Goal: Ask a question

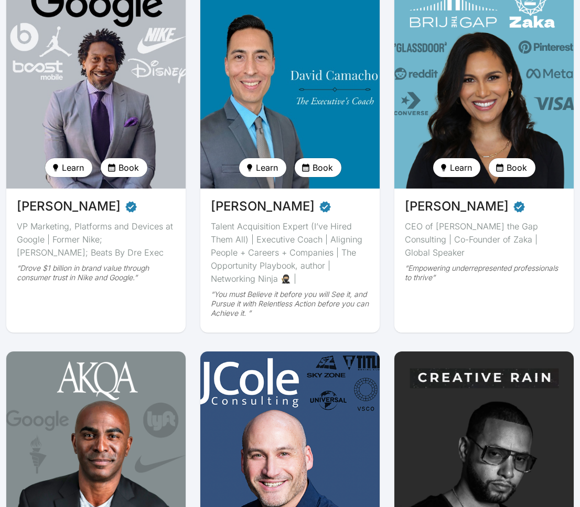
scroll to position [217, 0]
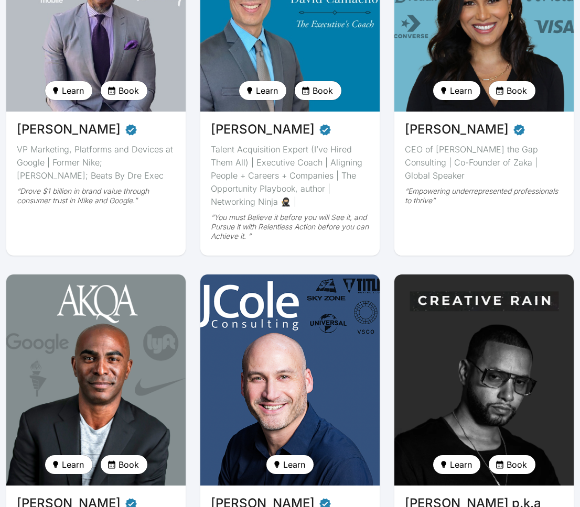
click at [486, 355] on img at bounding box center [484, 381] width 185 height 218
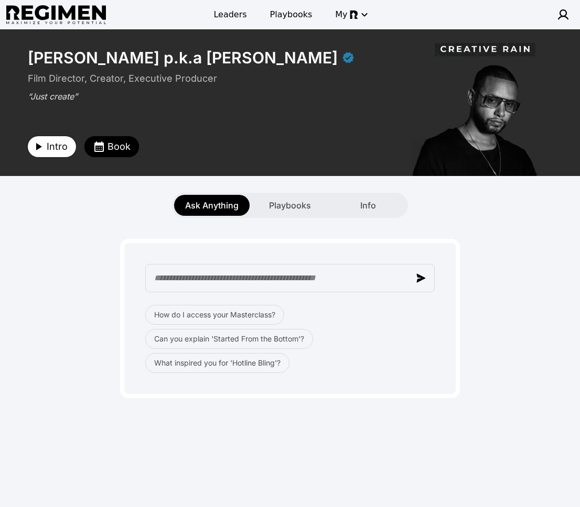
click at [60, 149] on span "Intro" at bounding box center [57, 146] width 21 height 15
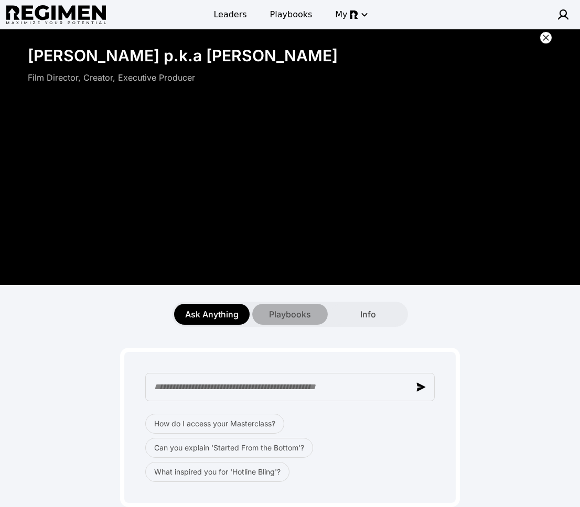
click at [277, 310] on span "Playbooks" at bounding box center [290, 314] width 42 height 13
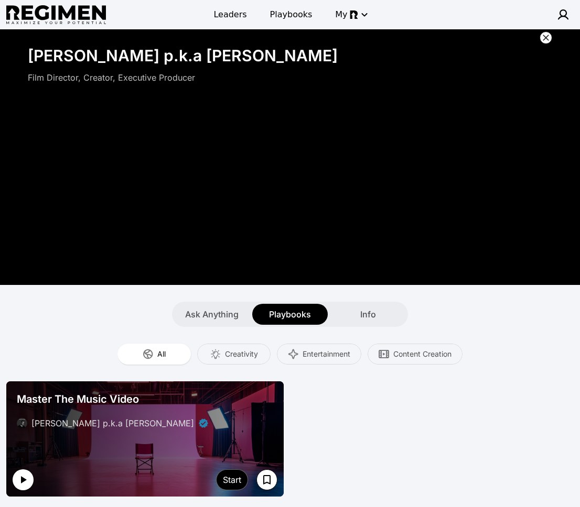
click at [32, 483] on button "button" at bounding box center [23, 480] width 21 height 21
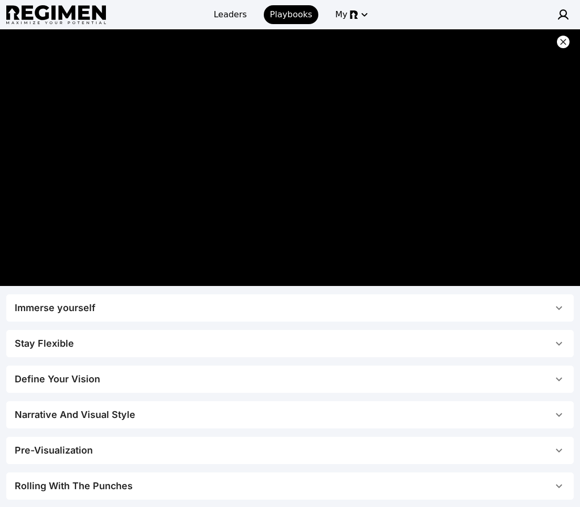
click at [217, 306] on span "Immerse yourself" at bounding box center [284, 308] width 538 height 15
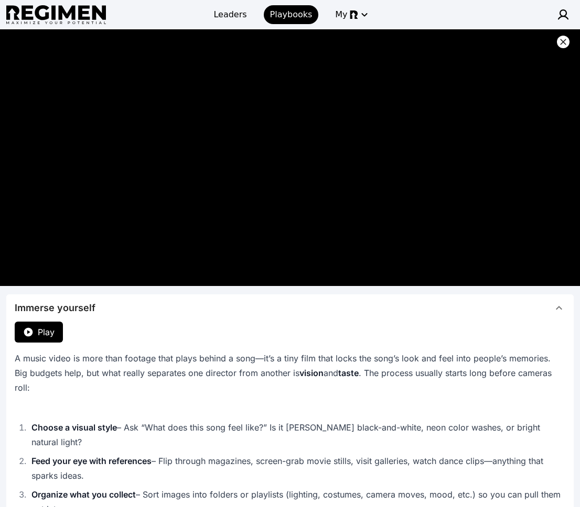
click at [564, 41] on icon at bounding box center [563, 42] width 6 height 6
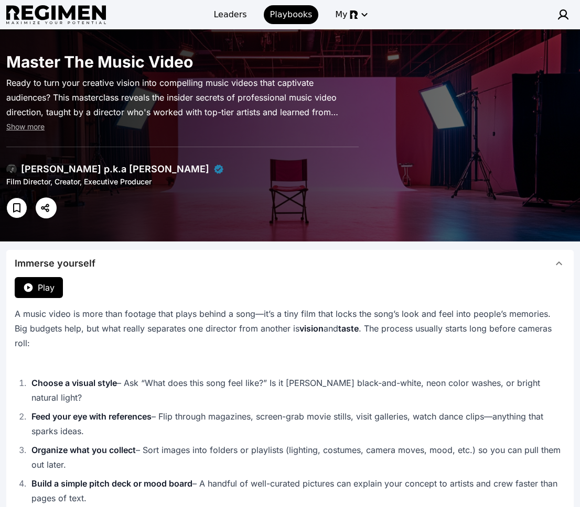
click at [343, 272] on button "Immerse yourself" at bounding box center [289, 263] width 567 height 27
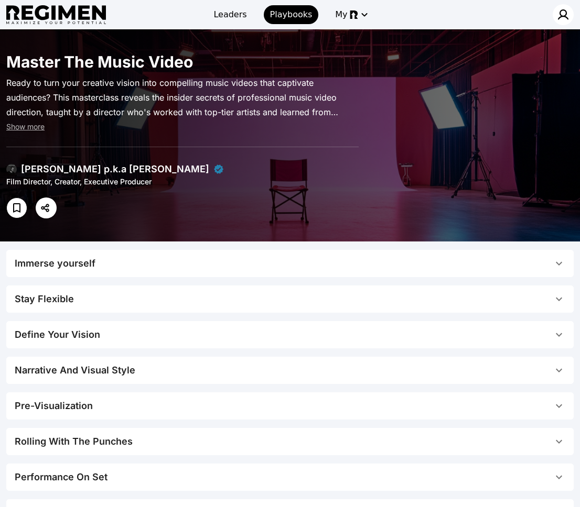
click at [559, 16] on img at bounding box center [563, 14] width 13 height 13
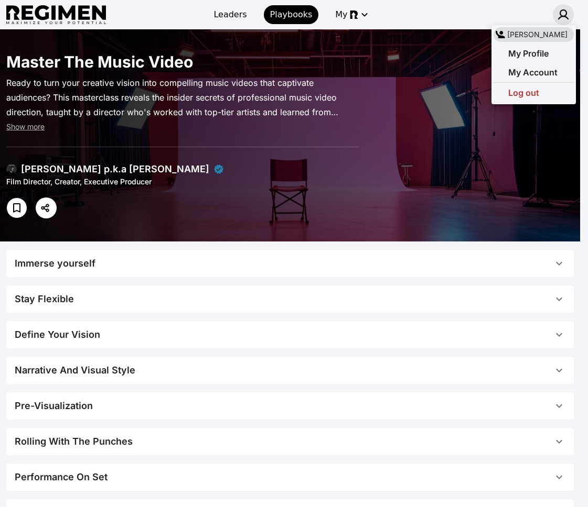
click at [559, 16] on div at bounding box center [294, 253] width 588 height 507
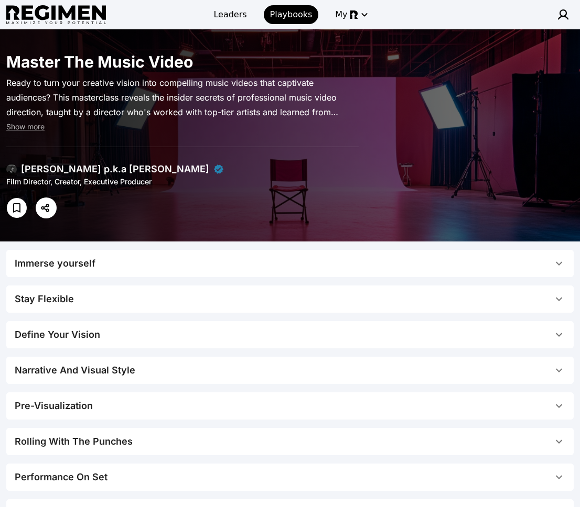
click at [86, 176] on div "[PERSON_NAME] p.k.a [PERSON_NAME]" at bounding box center [115, 169] width 188 height 15
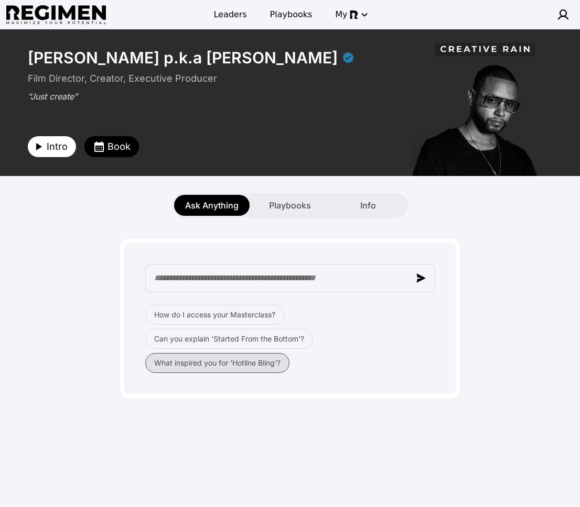
click at [259, 372] on button "What inspired you for 'Hotline Bling'?" at bounding box center [217, 363] width 144 height 20
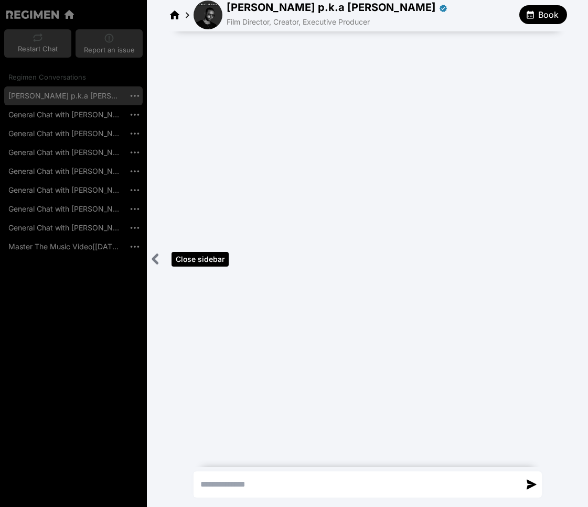
click at [149, 256] on icon "Close sidebar" at bounding box center [155, 259] width 13 height 13
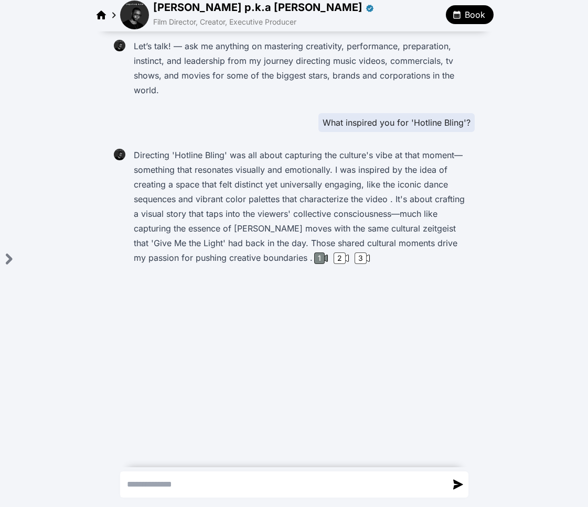
click at [314, 258] on div "1" at bounding box center [319, 259] width 10 height 12
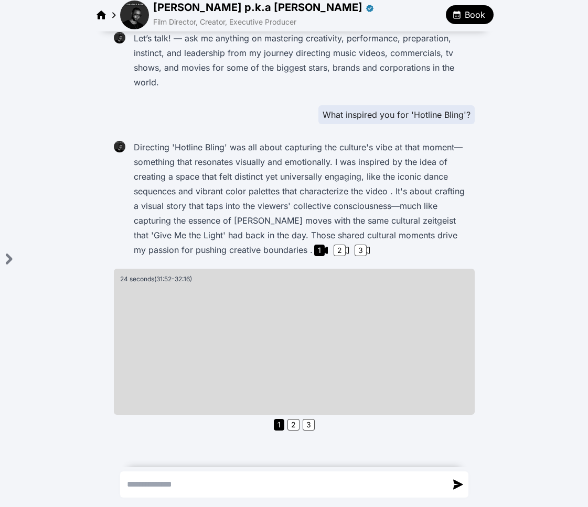
scroll to position [12, 0]
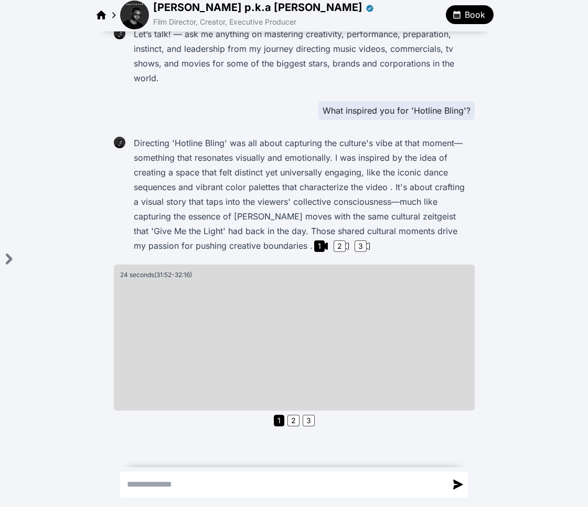
click at [289, 253] on p "Directing 'Hotline Bling' was all about capturing the culture's vibe at that mo…" at bounding box center [302, 194] width 337 height 117
click at [333, 248] on div "2" at bounding box center [339, 247] width 12 height 12
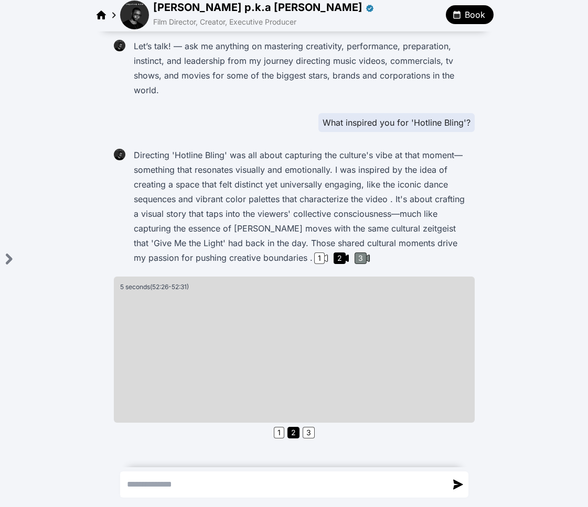
click at [354, 255] on div "3" at bounding box center [360, 259] width 12 height 12
click at [420, 267] on div "Directing 'Hotline Bling' was all about capturing the culture's vibe at that mo…" at bounding box center [301, 207] width 345 height 124
click at [16, 260] on div "Open sidebar" at bounding box center [8, 258] width 17 height 21
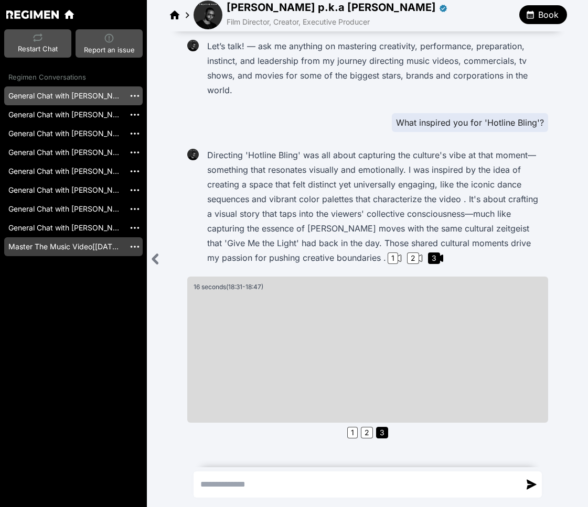
click at [82, 243] on link "Master The Music Video[[DATE]]" at bounding box center [64, 246] width 121 height 19
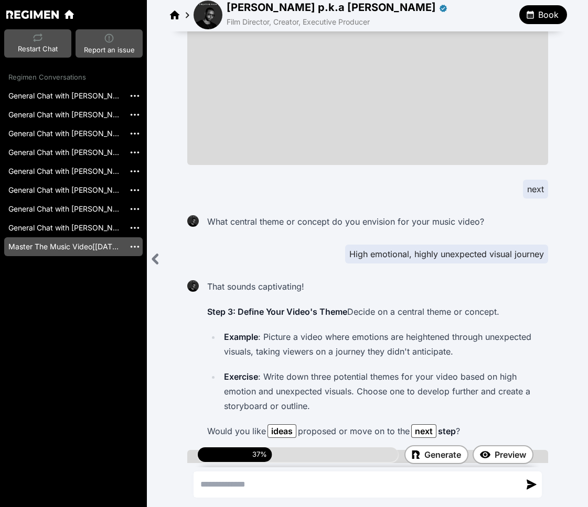
scroll to position [1511, 0]
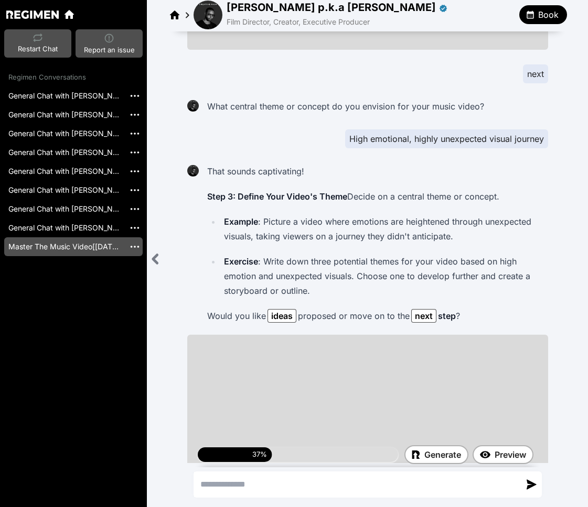
click at [302, 214] on p "Example : Picture a video where emotions are heightened through unexpected visu…" at bounding box center [384, 228] width 320 height 29
drag, startPoint x: 293, startPoint y: 177, endPoint x: 525, endPoint y: 176, distance: 232.2
click at [491, 214] on p "Example : Picture a video where emotions are heightened through unexpected visu…" at bounding box center [384, 228] width 320 height 29
click at [460, 214] on p "Example : Picture a video where emotions are heightened through unexpected visu…" at bounding box center [384, 228] width 320 height 29
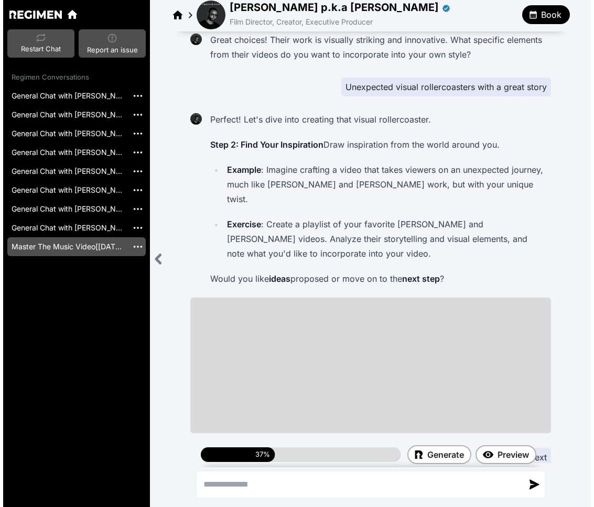
scroll to position [1065, 0]
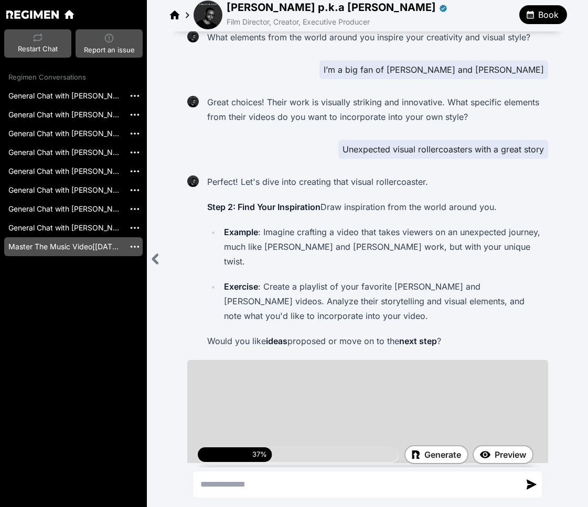
click at [210, 18] on img at bounding box center [207, 15] width 29 height 29
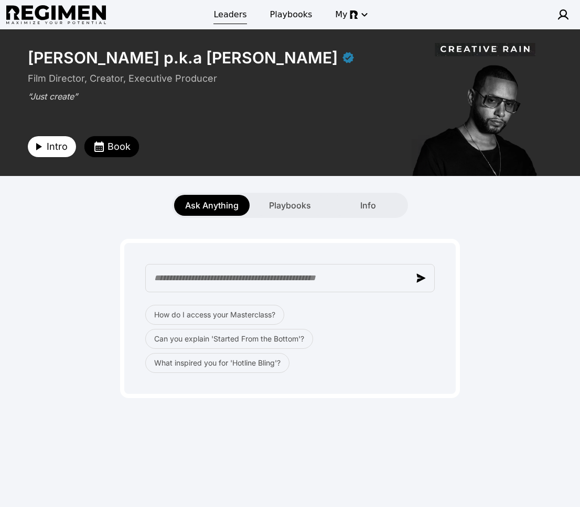
click at [224, 13] on span "Leaders" at bounding box center [229, 14] width 33 height 13
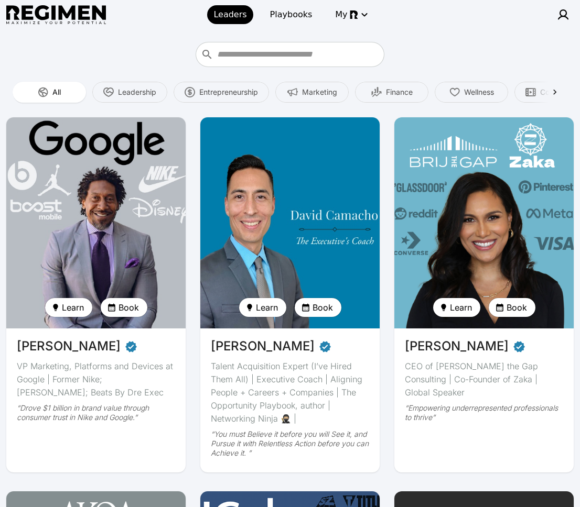
click at [82, 208] on img at bounding box center [96, 223] width 185 height 218
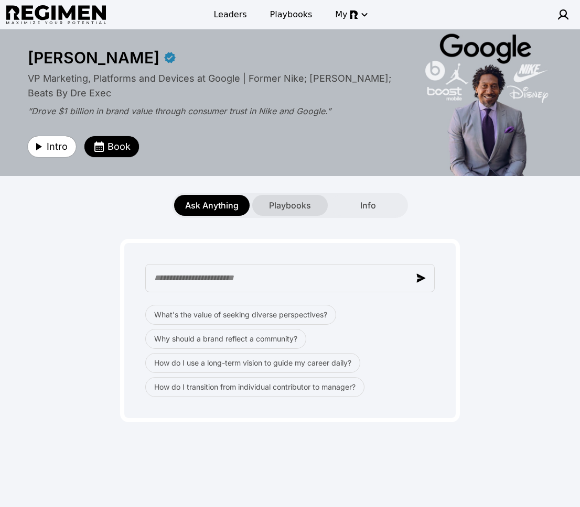
click at [301, 204] on span "Playbooks" at bounding box center [290, 205] width 42 height 13
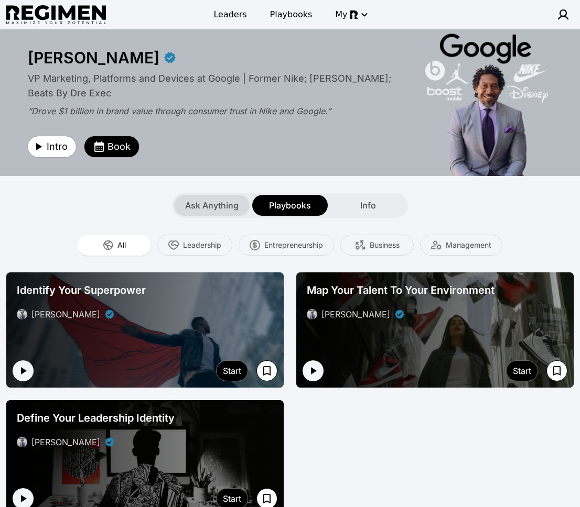
drag, startPoint x: 239, startPoint y: 208, endPoint x: 240, endPoint y: 203, distance: 5.3
click at [239, 208] on div "Ask Anything" at bounding box center [211, 205] width 75 height 21
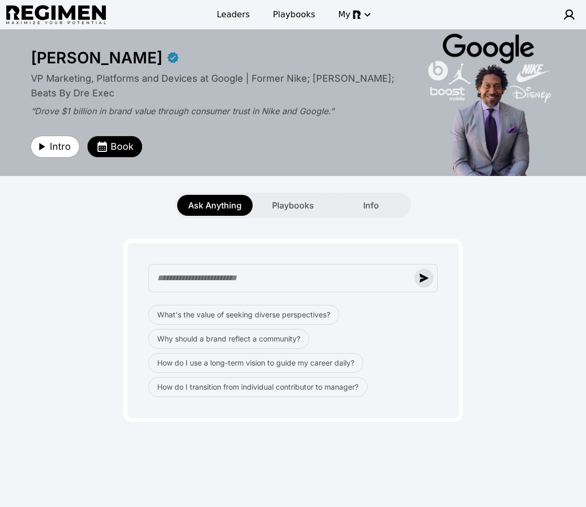
click at [426, 280] on img "button" at bounding box center [423, 278] width 9 height 9
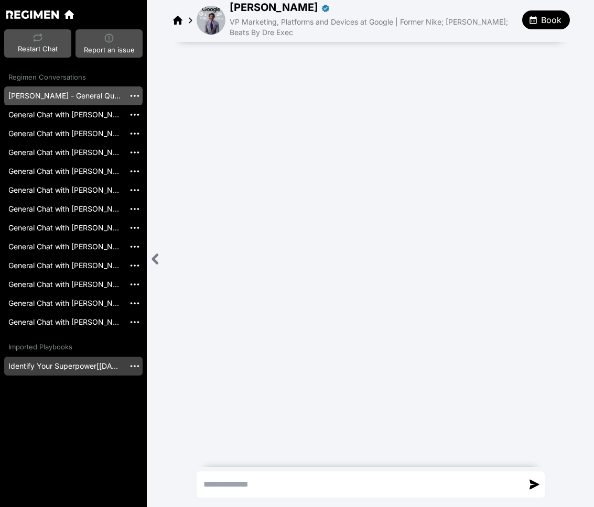
click at [56, 369] on link "Identify Your Superpower[[DATE]]" at bounding box center [64, 366] width 121 height 19
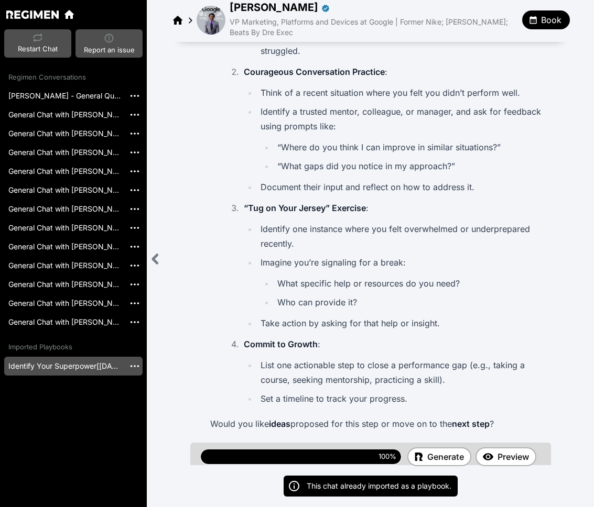
scroll to position [2976, 0]
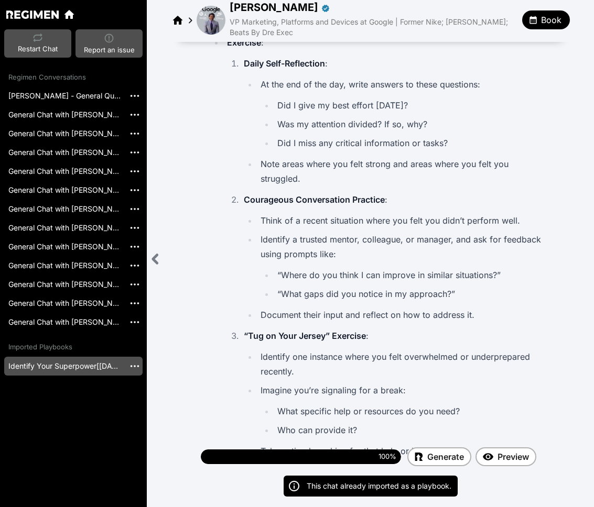
click at [207, 21] on img at bounding box center [211, 20] width 29 height 29
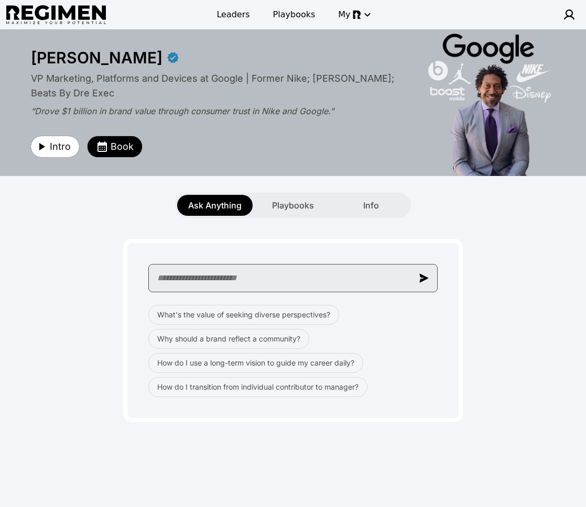
click at [270, 284] on input "text" at bounding box center [292, 278] width 289 height 28
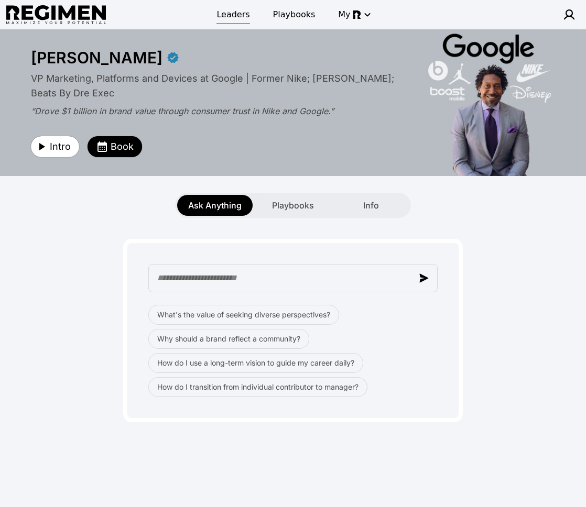
click at [234, 15] on span "Leaders" at bounding box center [232, 14] width 33 height 13
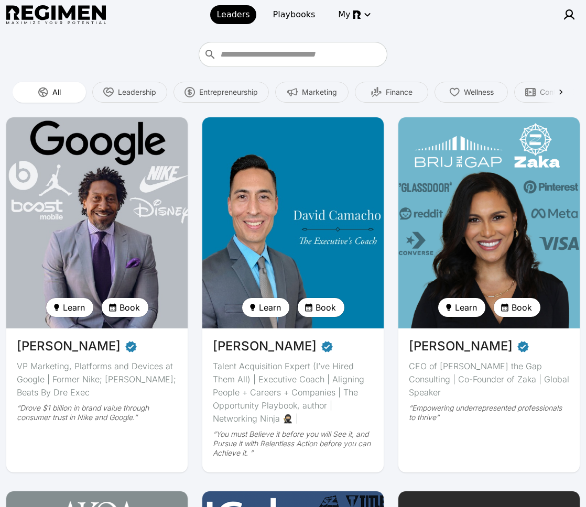
click at [76, 186] on img at bounding box center [97, 223] width 187 height 218
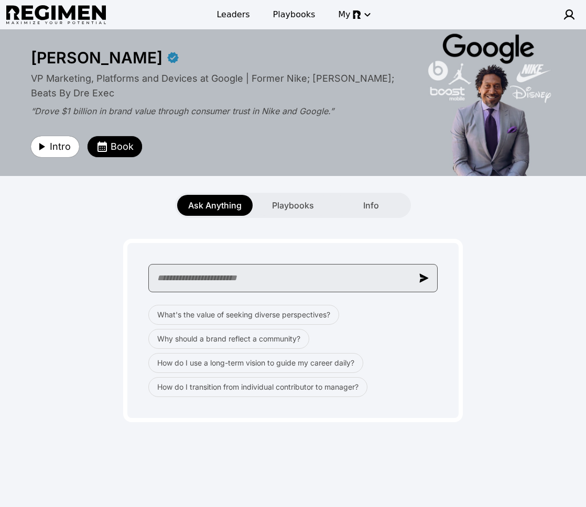
click at [283, 277] on input "text" at bounding box center [292, 278] width 289 height 28
paste input "**********"
type input "**********"
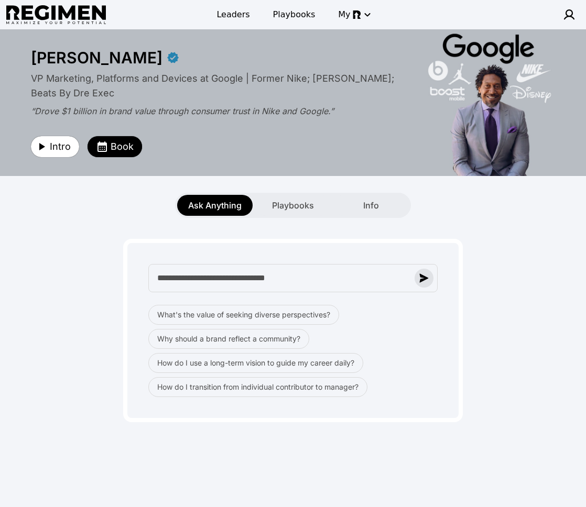
click at [424, 284] on button "button" at bounding box center [424, 278] width 19 height 19
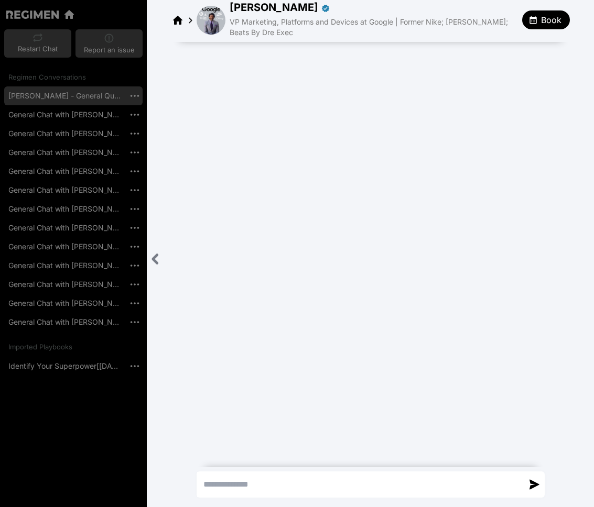
click at [154, 257] on icon "Close sidebar" at bounding box center [155, 259] width 4 height 8
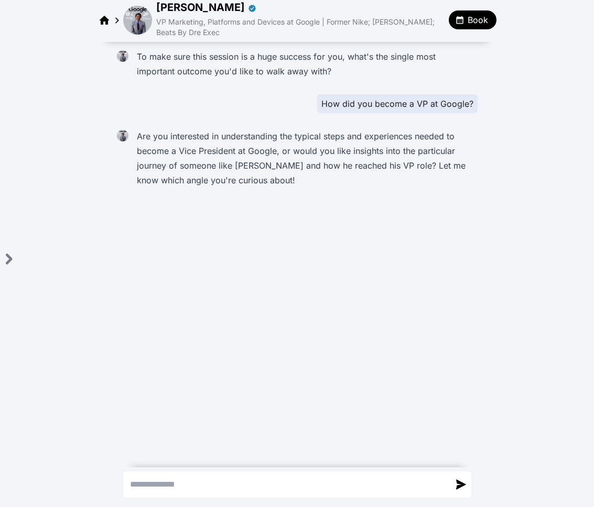
paste textarea "**********"
type textarea "**********"
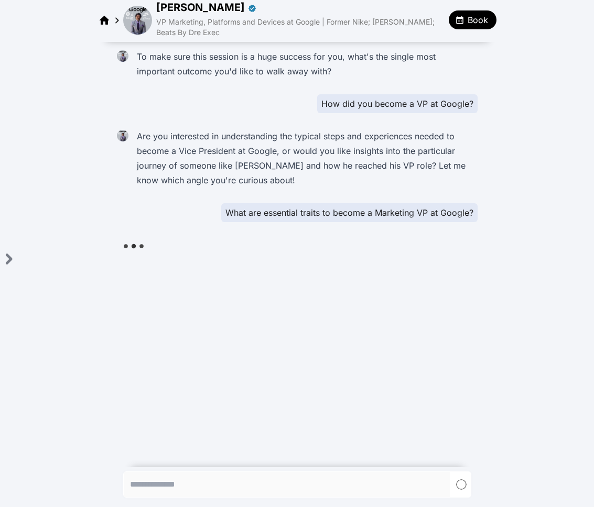
click at [402, 351] on div "To make sure this session is a huge success for you, what's the single most imp…" at bounding box center [297, 252] width 594 height 421
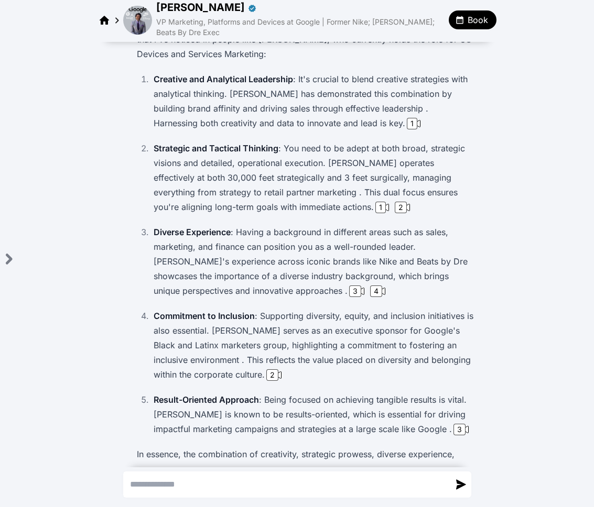
scroll to position [85, 0]
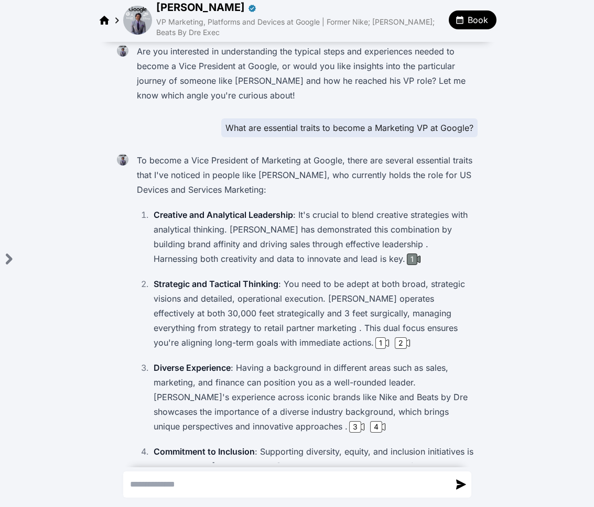
click at [407, 259] on div "1" at bounding box center [412, 260] width 10 height 12
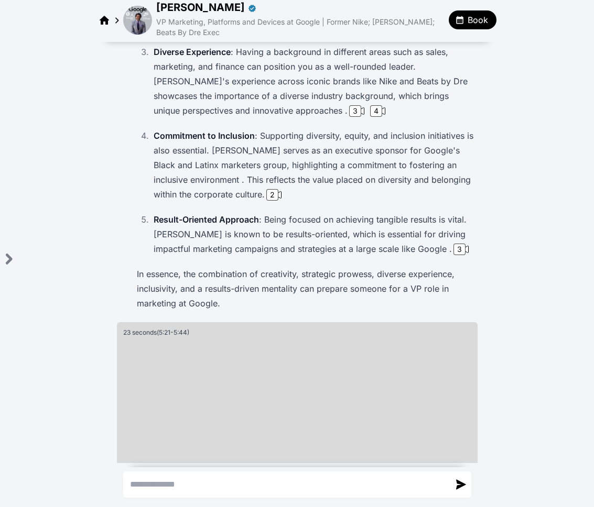
scroll to position [357, 0]
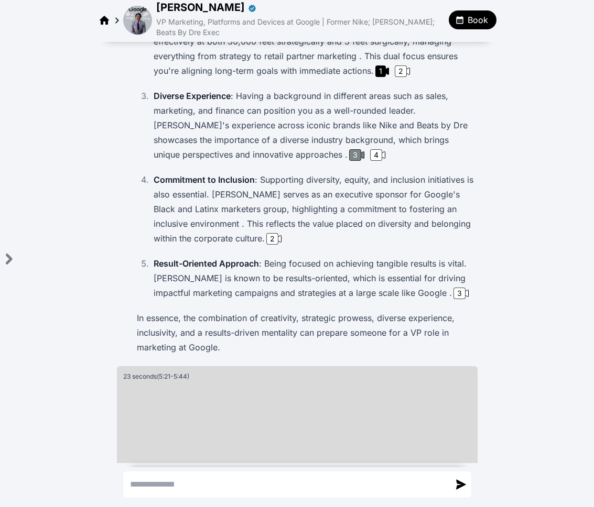
click at [349, 150] on div "3" at bounding box center [355, 155] width 12 height 12
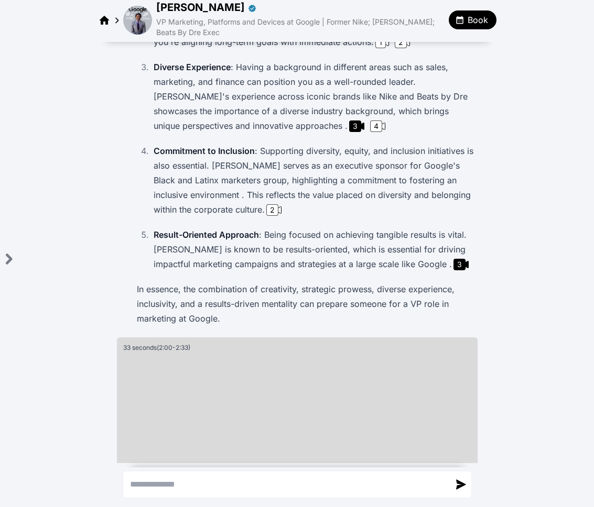
scroll to position [393, 0]
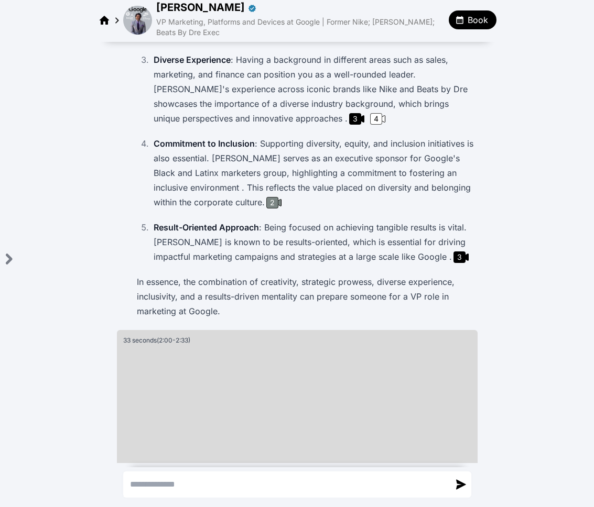
click at [266, 199] on div "2" at bounding box center [272, 203] width 12 height 12
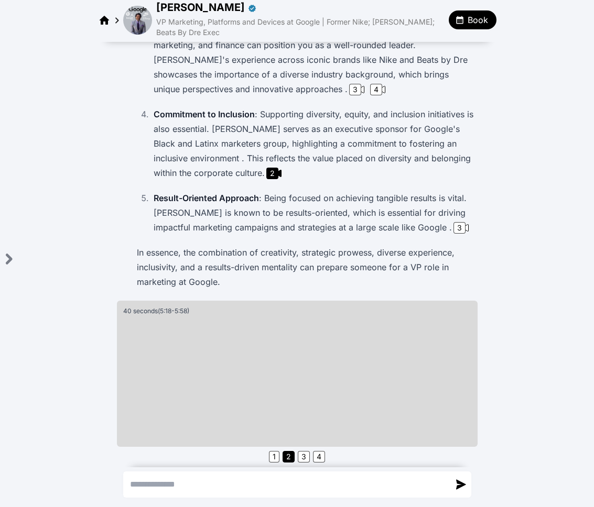
scroll to position [426, 0]
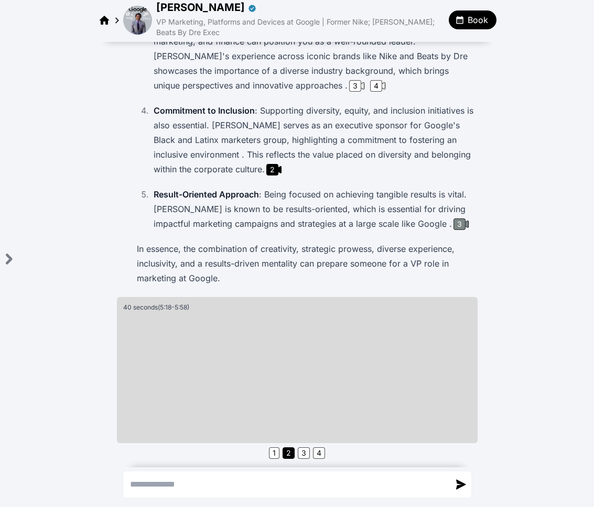
click at [453, 222] on div "3" at bounding box center [459, 225] width 12 height 12
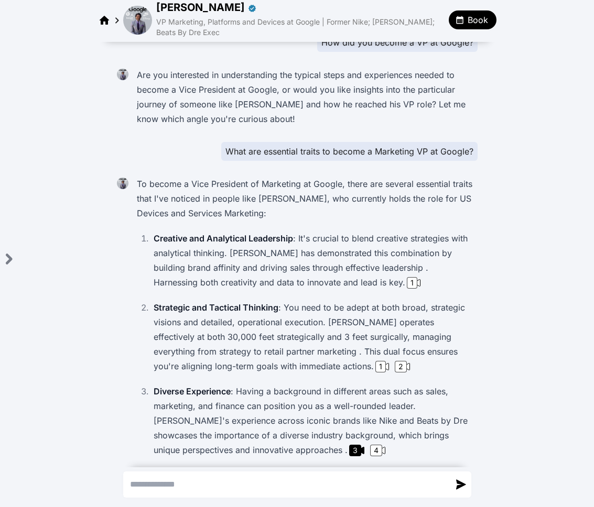
scroll to position [0, 0]
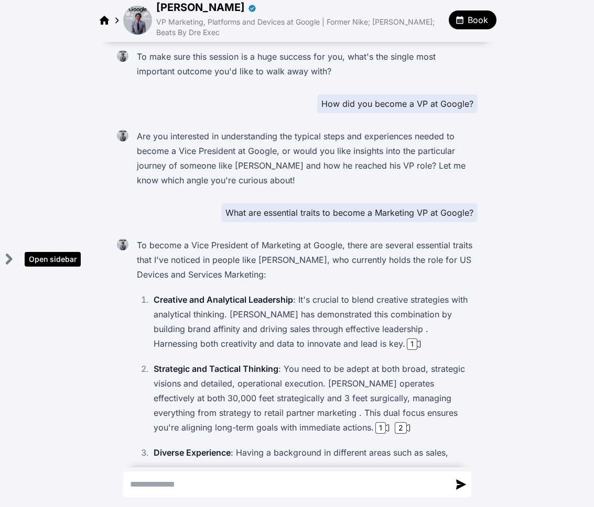
click at [8, 259] on icon "Open sidebar" at bounding box center [8, 259] width 13 height 13
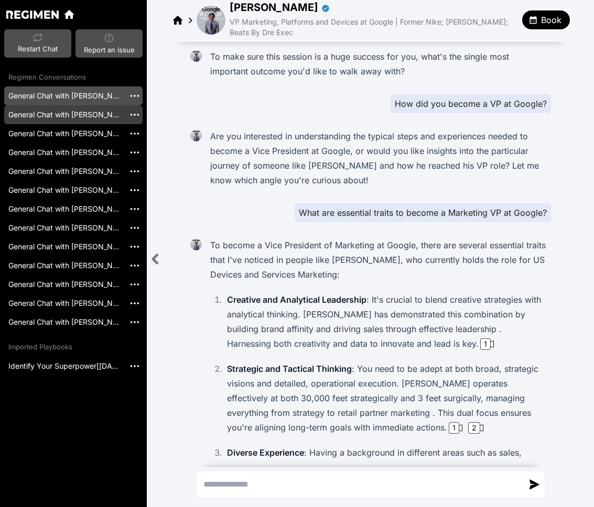
click at [90, 116] on link "General Chat with [PERSON_NAME] [20250925_215731]" at bounding box center [64, 114] width 121 height 19
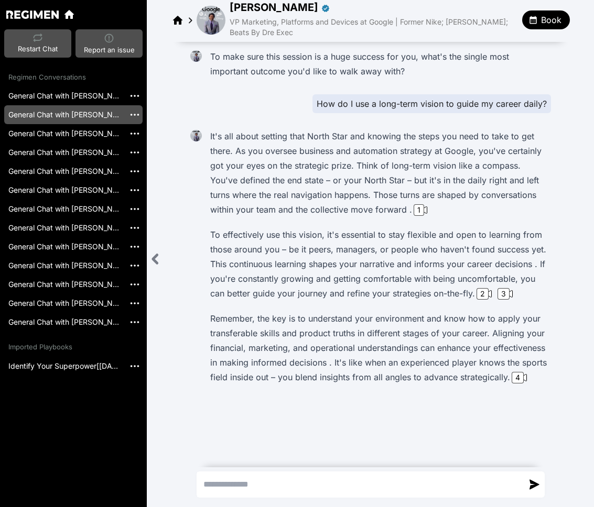
click at [212, 15] on img at bounding box center [211, 20] width 29 height 29
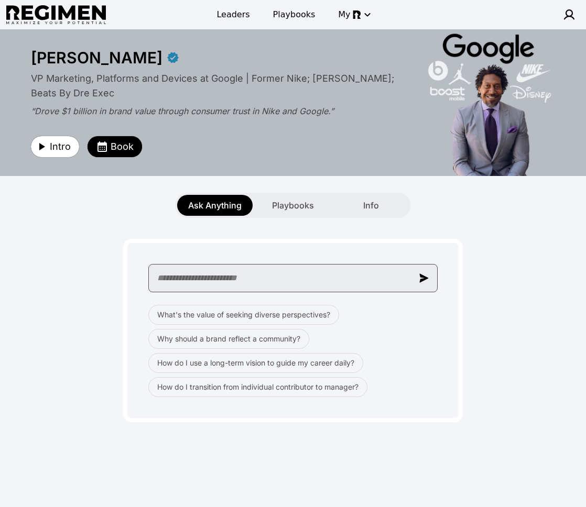
click at [313, 283] on input "text" at bounding box center [292, 278] width 289 height 28
paste input "**********"
type input "**********"
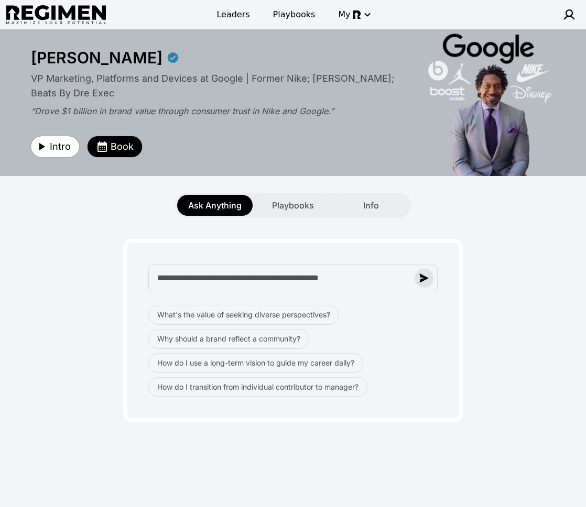
click at [425, 285] on button "button" at bounding box center [424, 278] width 19 height 19
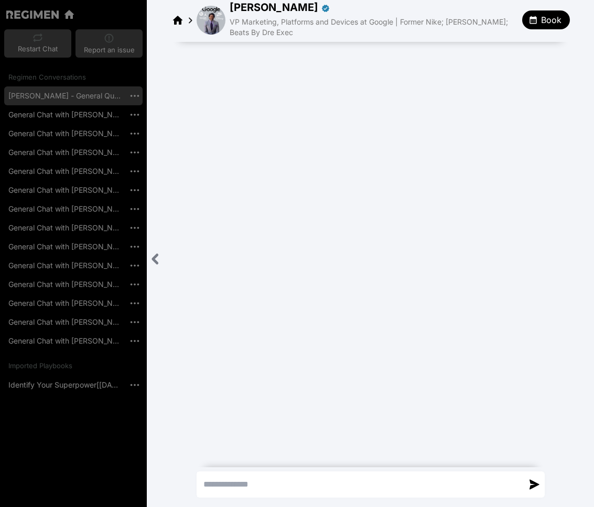
click at [157, 257] on icon "Close sidebar" at bounding box center [155, 259] width 13 height 13
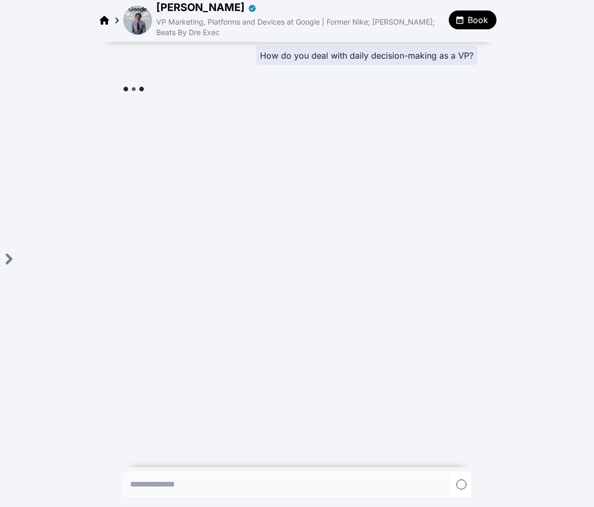
click at [406, 183] on div "How do you deal with daily decision-making as a VP?" at bounding box center [297, 252] width 594 height 421
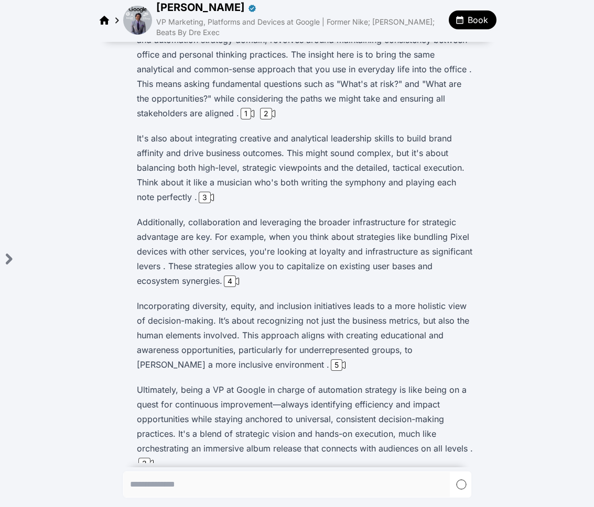
scroll to position [6, 0]
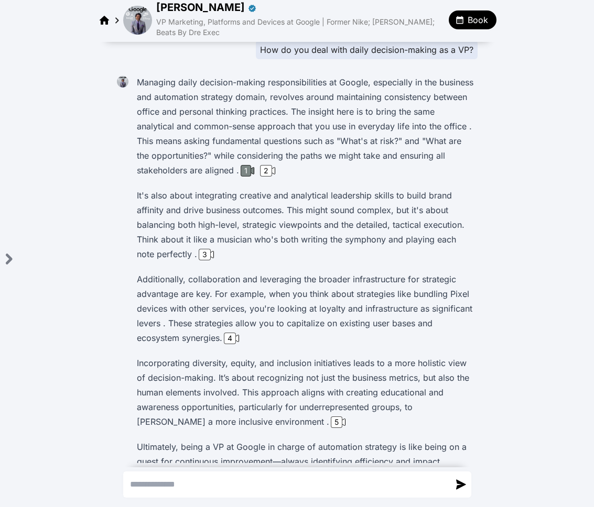
click at [244, 170] on div "1" at bounding box center [246, 171] width 10 height 12
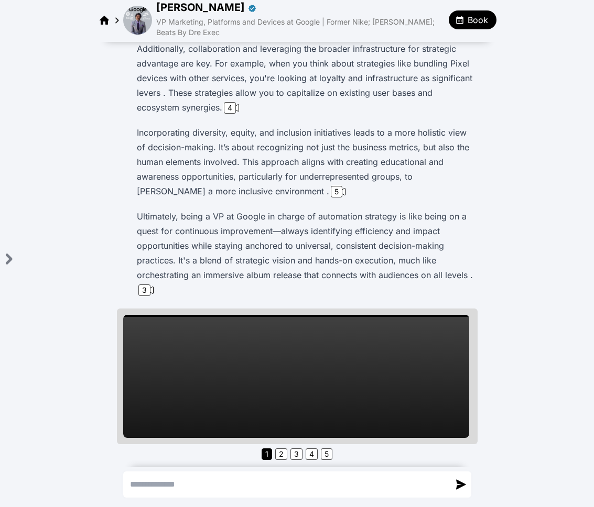
scroll to position [237, 0]
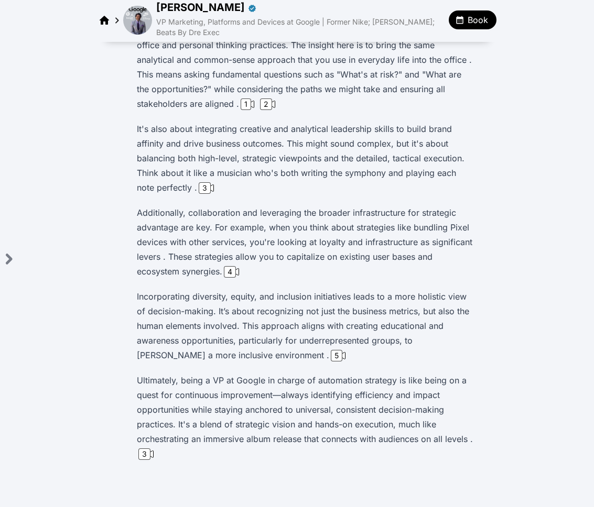
scroll to position [156, 0]
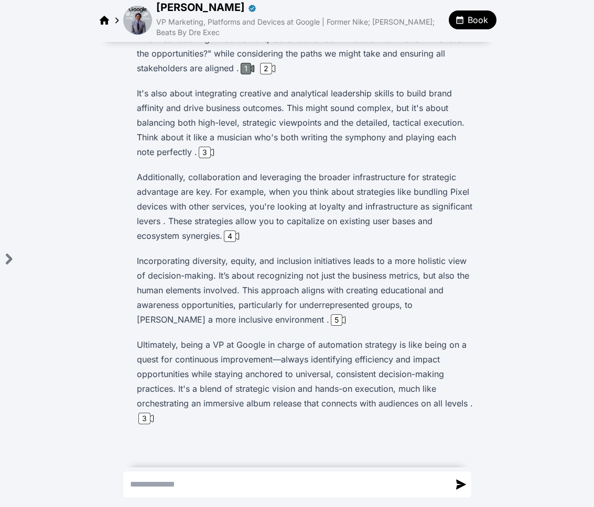
click at [241, 73] on div "1" at bounding box center [246, 69] width 10 height 12
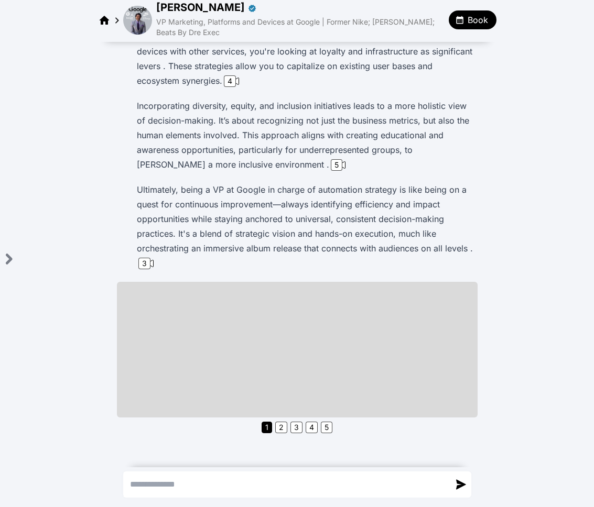
scroll to position [318, 0]
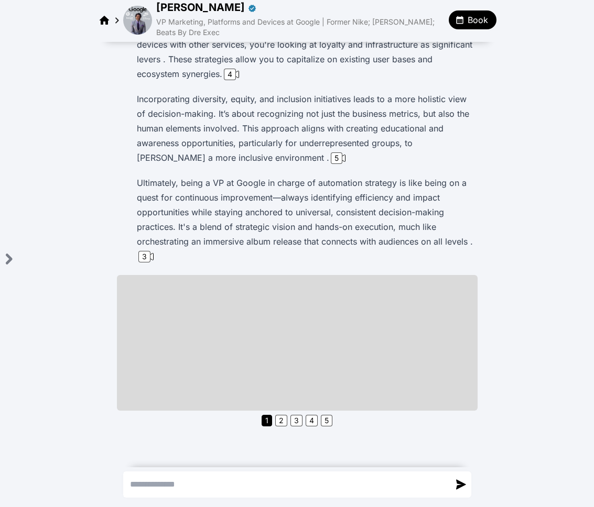
drag, startPoint x: 562, startPoint y: 290, endPoint x: 550, endPoint y: 290, distance: 11.5
click at [558, 291] on div "To make sure this session is a huge success for you, what's the single most imp…" at bounding box center [297, 94] width 594 height 740
click at [231, 65] on p "Additionally, collaboration and leveraging the broader infrastructure for strat…" at bounding box center [305, 44] width 337 height 73
click at [234, 72] on div "4" at bounding box center [230, 75] width 12 height 12
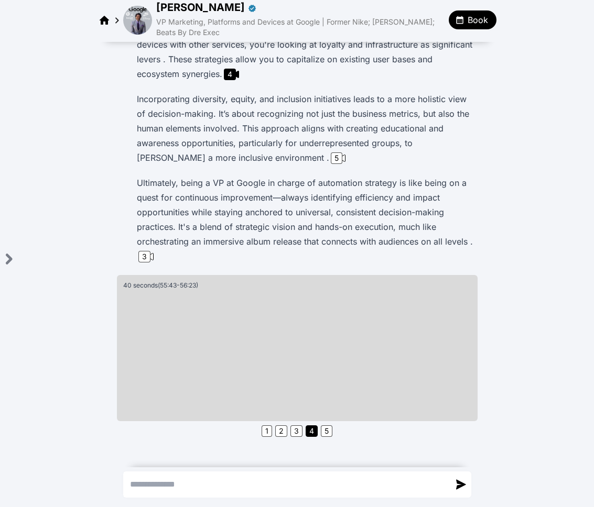
scroll to position [296, 0]
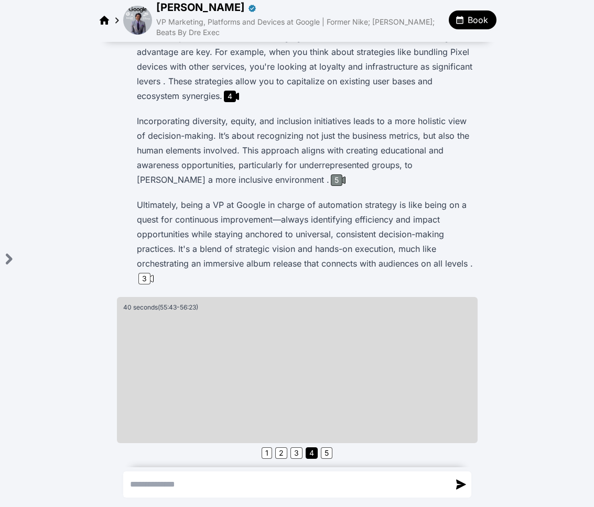
click at [331, 177] on div "5" at bounding box center [337, 181] width 12 height 12
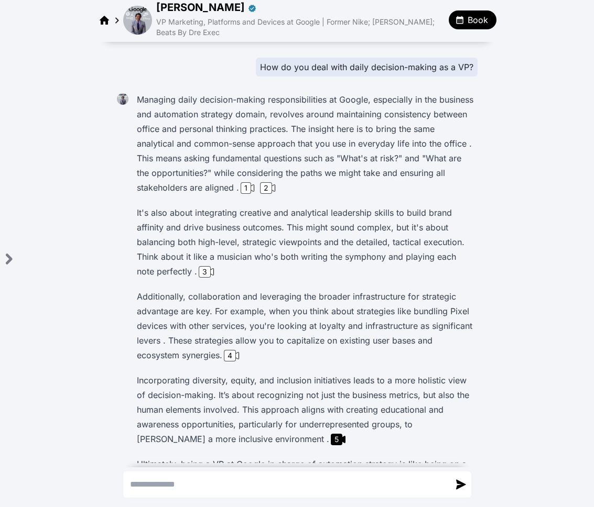
scroll to position [0, 0]
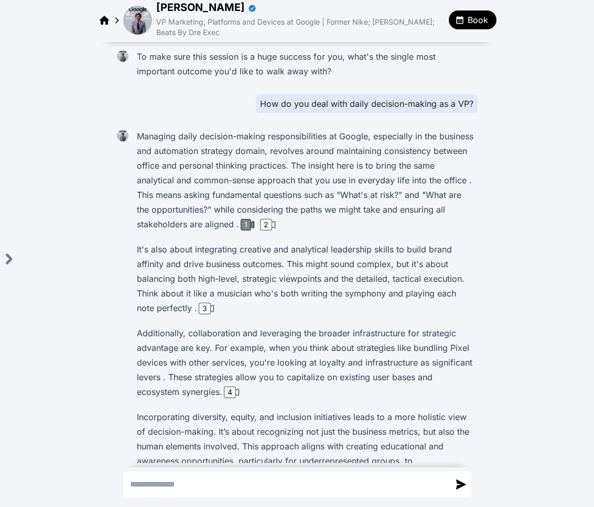
click at [248, 225] on div "1" at bounding box center [246, 225] width 10 height 12
click at [142, 27] on img at bounding box center [137, 20] width 29 height 29
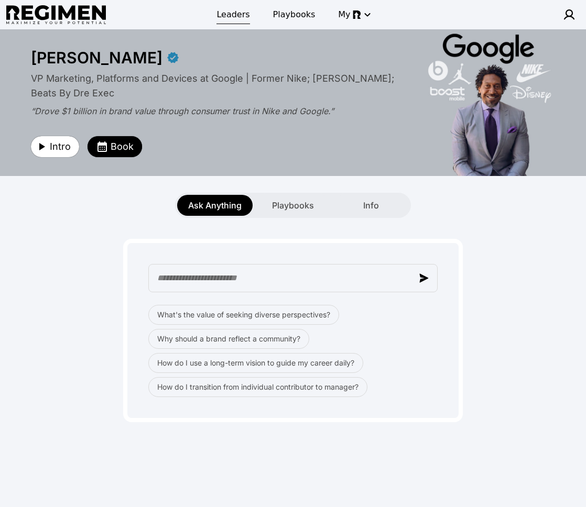
click at [236, 17] on span "Leaders" at bounding box center [232, 14] width 33 height 13
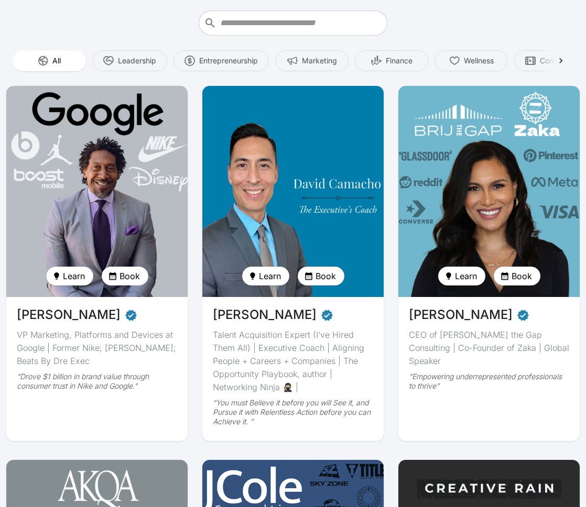
scroll to position [80, 0]
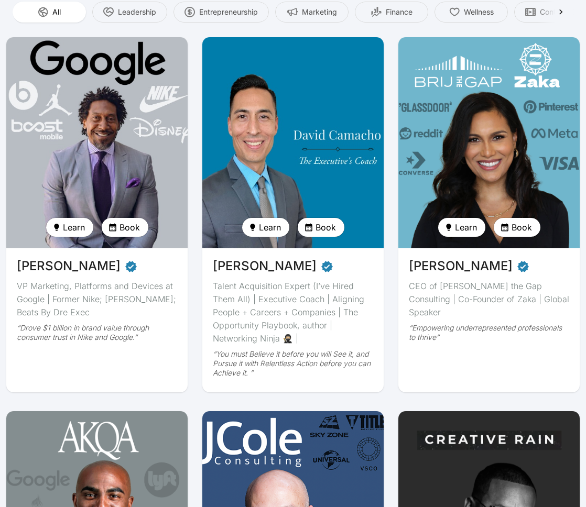
click at [111, 152] on img at bounding box center [97, 143] width 187 height 218
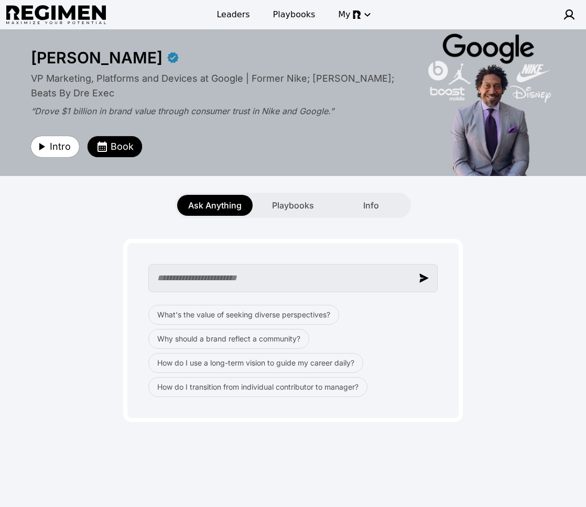
click at [228, 278] on input "text" at bounding box center [292, 278] width 289 height 28
type input "**********"
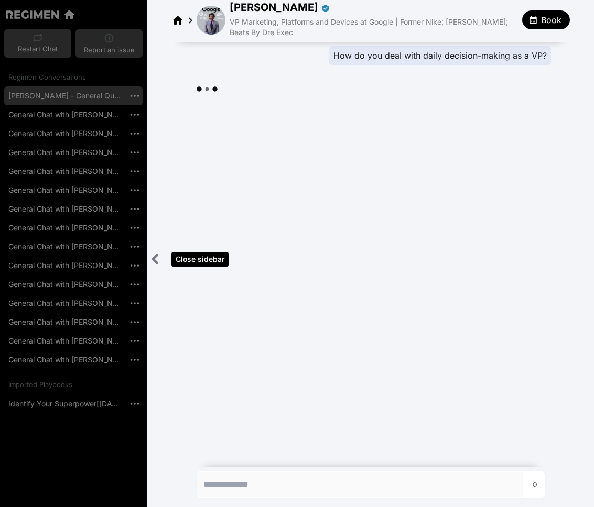
click at [157, 262] on icon "Close sidebar" at bounding box center [155, 259] width 13 height 13
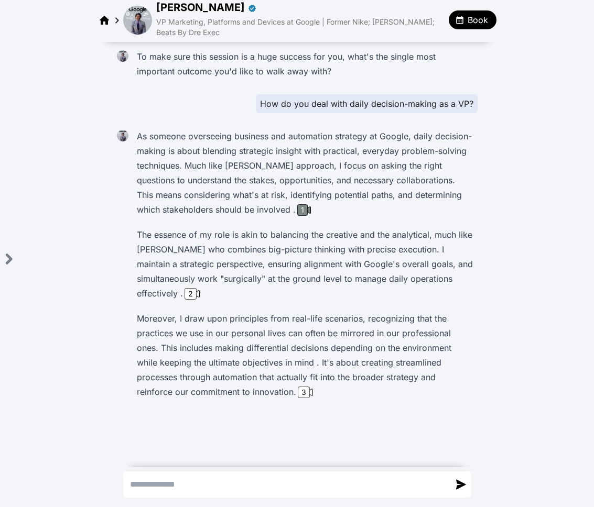
click at [297, 210] on div "1" at bounding box center [302, 210] width 10 height 12
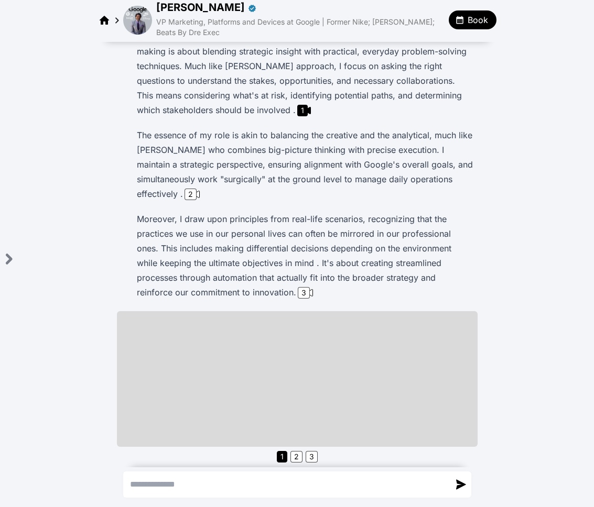
scroll to position [103, 0]
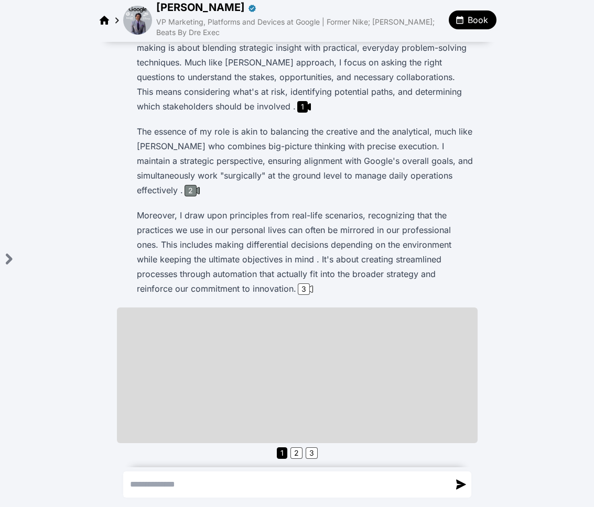
click at [187, 189] on div "2" at bounding box center [191, 191] width 12 height 12
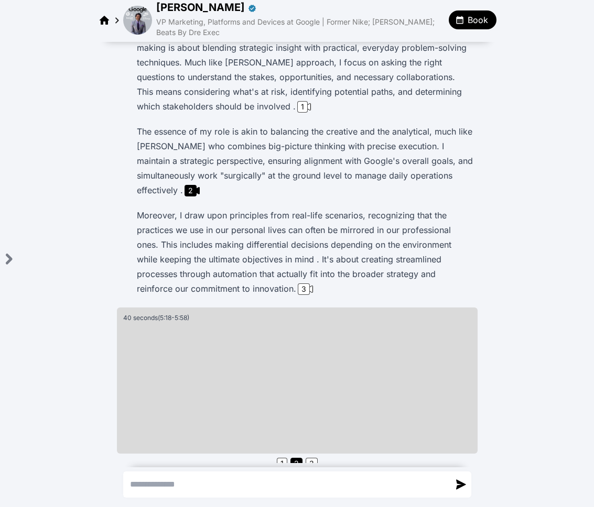
scroll to position [114, 0]
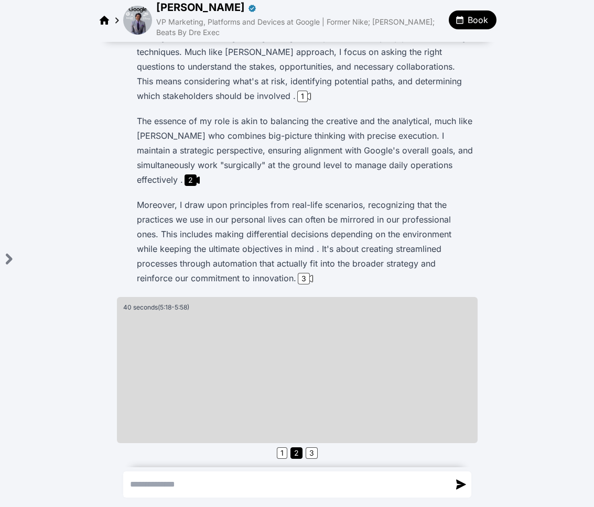
click at [132, 18] on img at bounding box center [137, 20] width 29 height 29
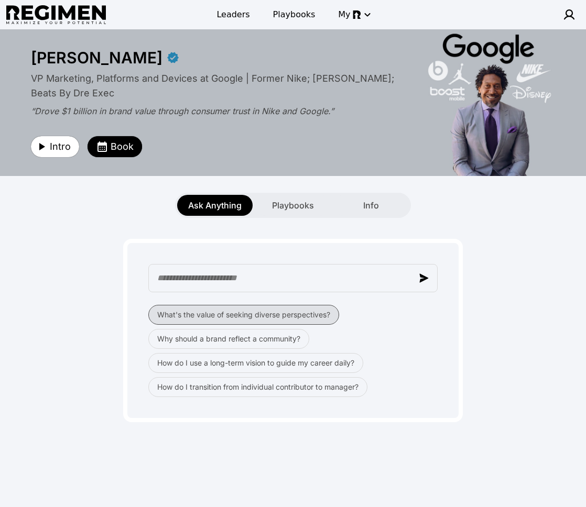
click at [252, 312] on button "What's the value of seeking diverse perspectives?" at bounding box center [243, 315] width 191 height 20
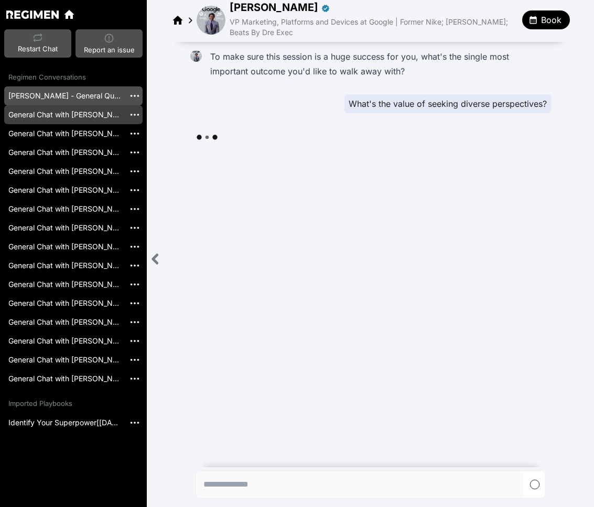
click at [87, 118] on link "General Chat with [PERSON_NAME] [20250930_180526]" at bounding box center [64, 114] width 121 height 19
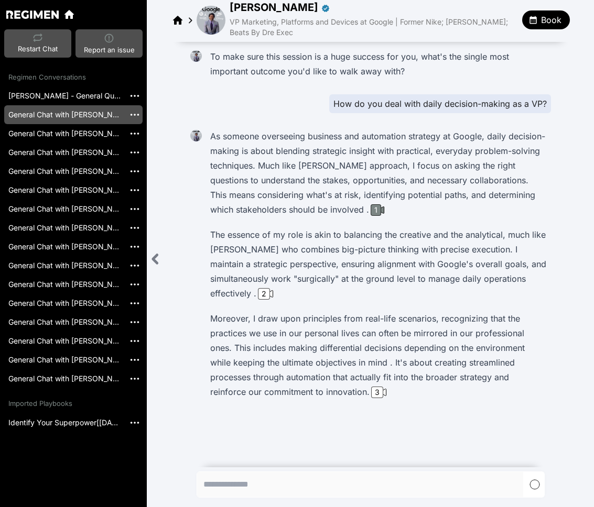
click at [371, 209] on div "1" at bounding box center [376, 210] width 10 height 12
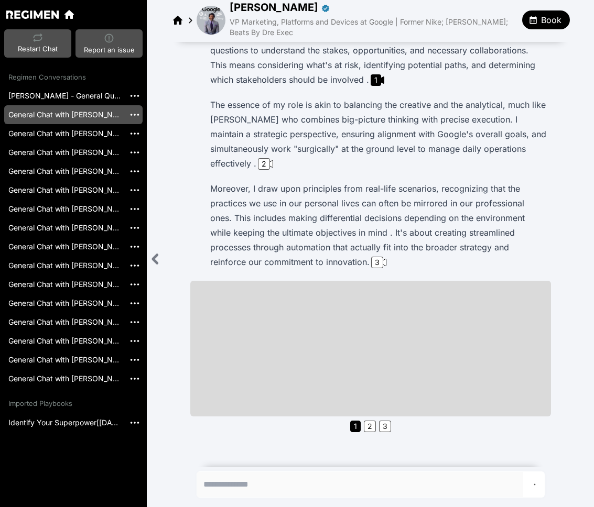
scroll to position [136, 0]
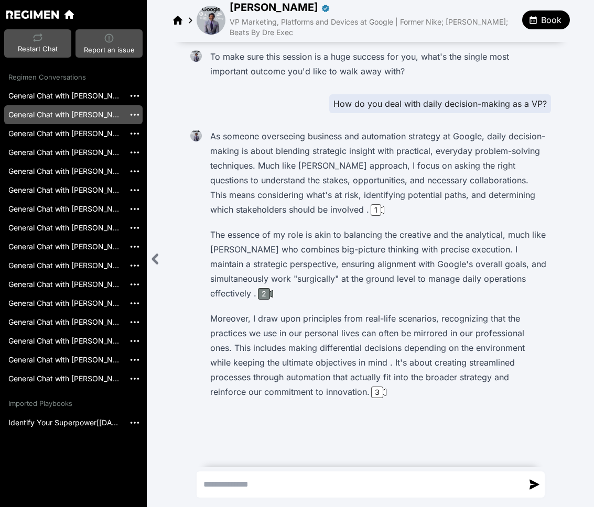
click at [270, 290] on div "2" at bounding box center [264, 294] width 12 height 12
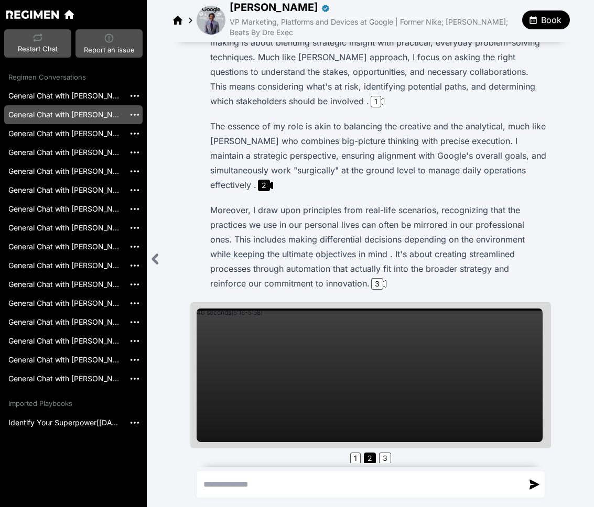
scroll to position [114, 0]
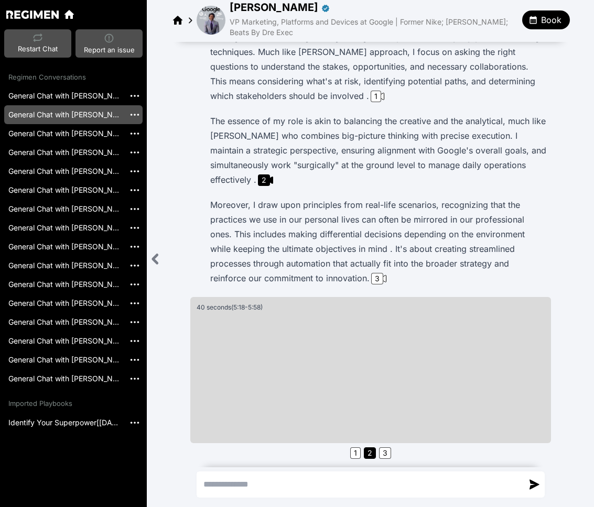
click at [313, 288] on div "As someone overseeing business and automation strategy at Google, daily decisio…" at bounding box center [370, 241] width 361 height 458
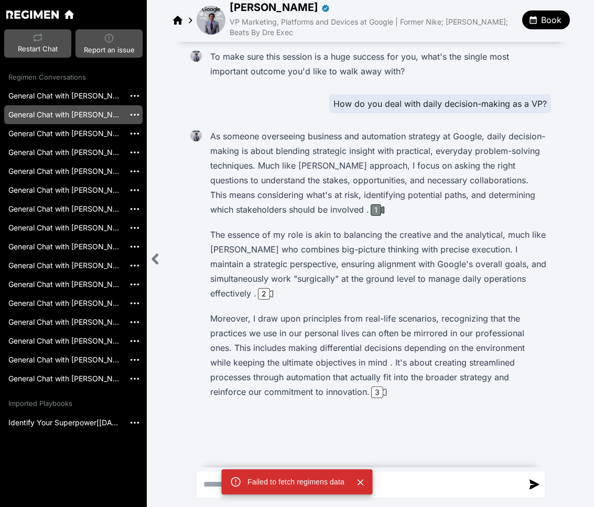
click at [371, 215] on div "1" at bounding box center [376, 210] width 10 height 12
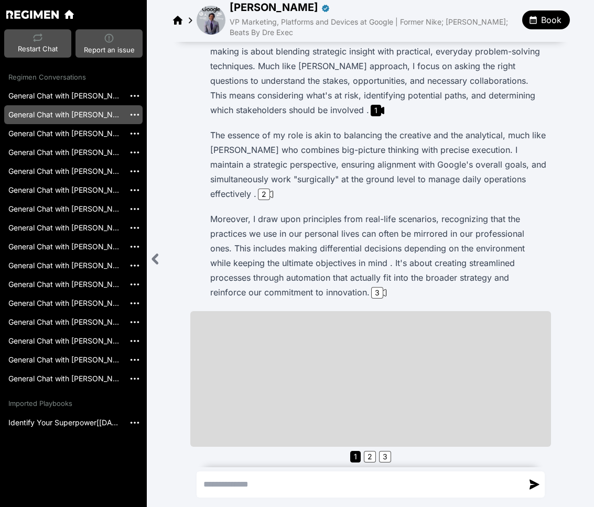
scroll to position [103, 0]
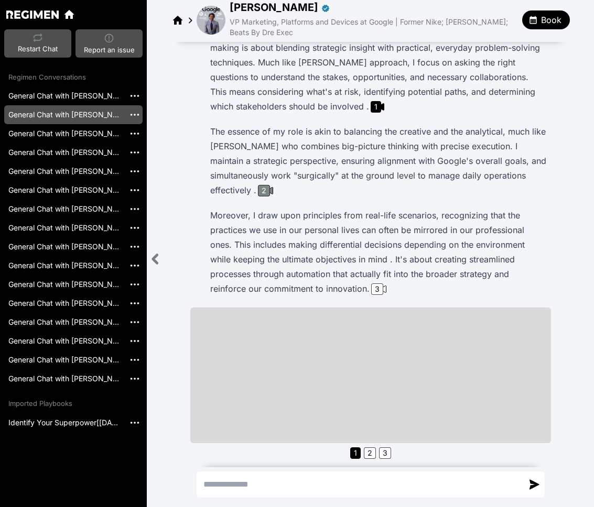
click at [264, 192] on div "2" at bounding box center [264, 191] width 12 height 12
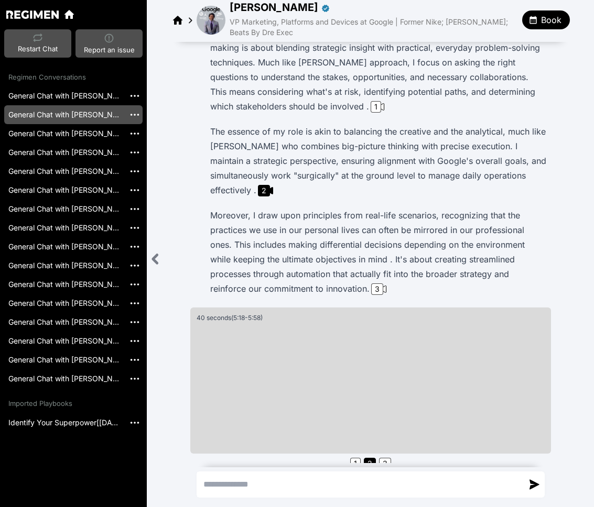
scroll to position [114, 0]
